Goal: Task Accomplishment & Management: Complete application form

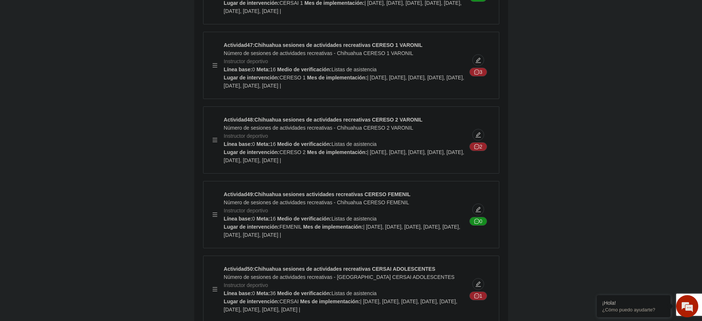
scroll to position [8536, 0]
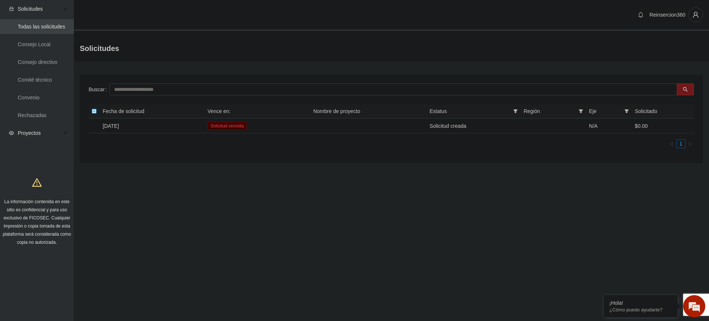
click at [35, 134] on span "Proyectos" at bounding box center [40, 133] width 44 height 15
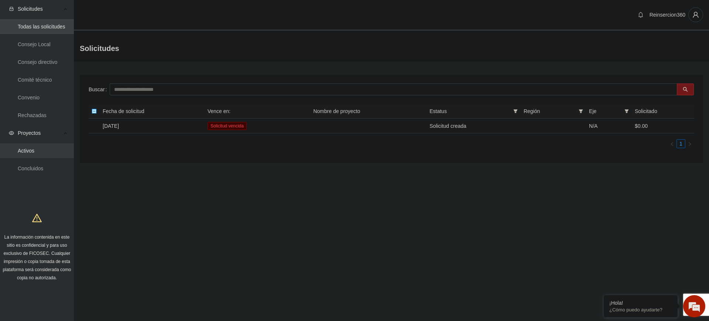
click at [34, 148] on link "Activos" at bounding box center [26, 151] width 17 height 6
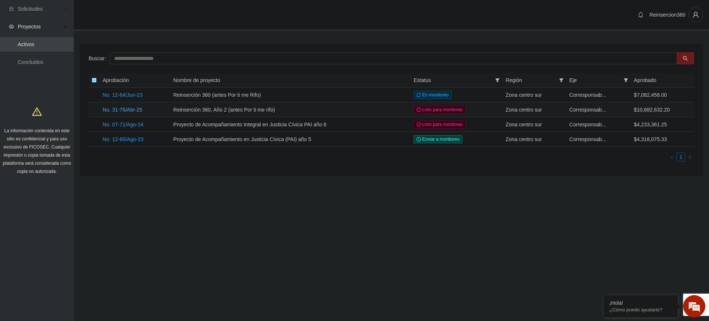
click at [122, 109] on link "No. 31-75/Abr-25" at bounding box center [123, 110] width 40 height 6
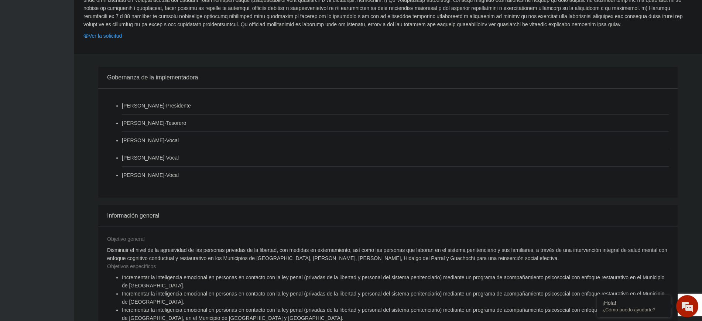
scroll to position [616, 0]
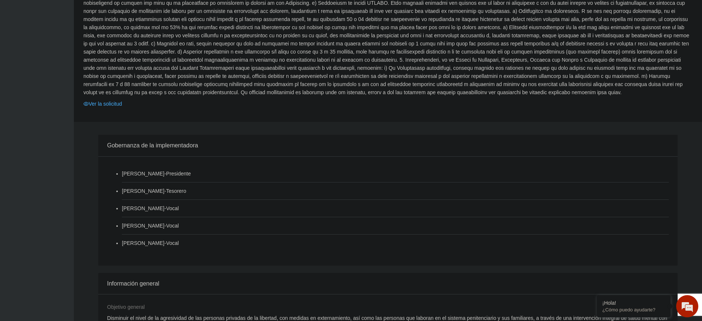
click at [100, 100] on link "Ver la solicitud" at bounding box center [102, 104] width 38 height 8
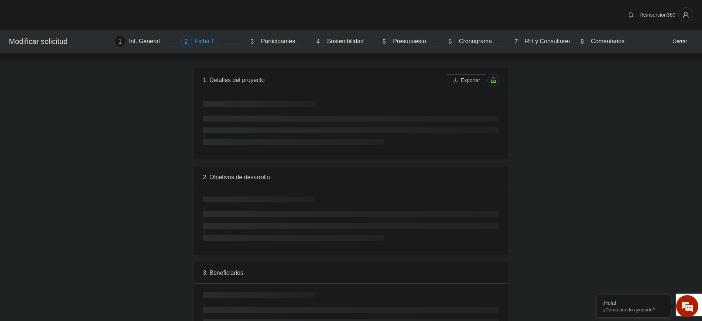
click at [208, 42] on div "Ficha T" at bounding box center [207, 41] width 25 height 12
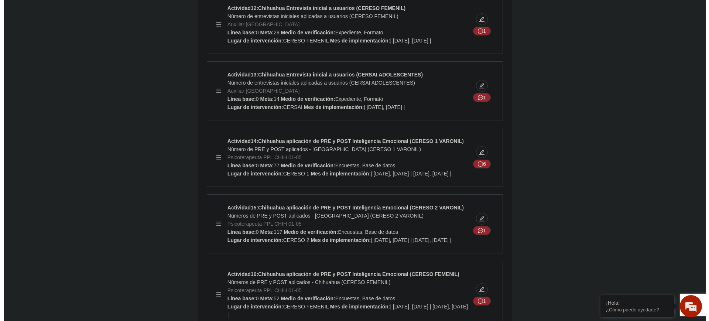
scroll to position [6033, 0]
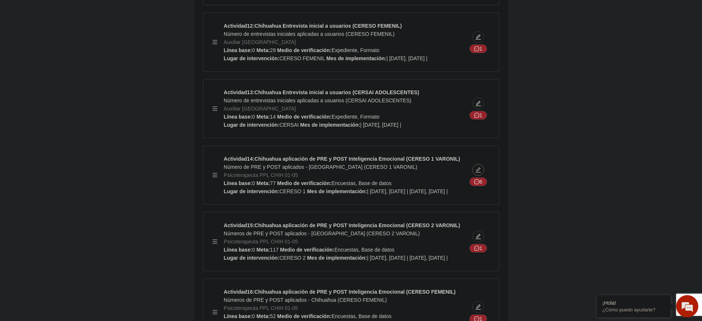
click at [478, 167] on icon "edit" at bounding box center [478, 170] width 6 height 6
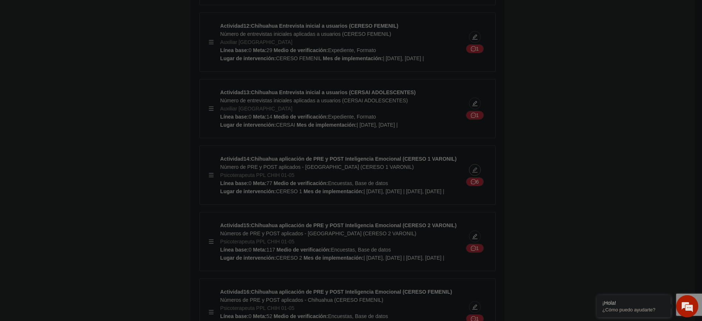
type textarea "********"
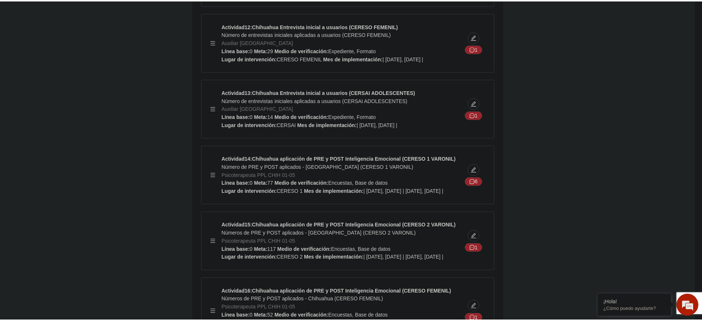
scroll to position [0, 0]
